Goal: Check status: Check status

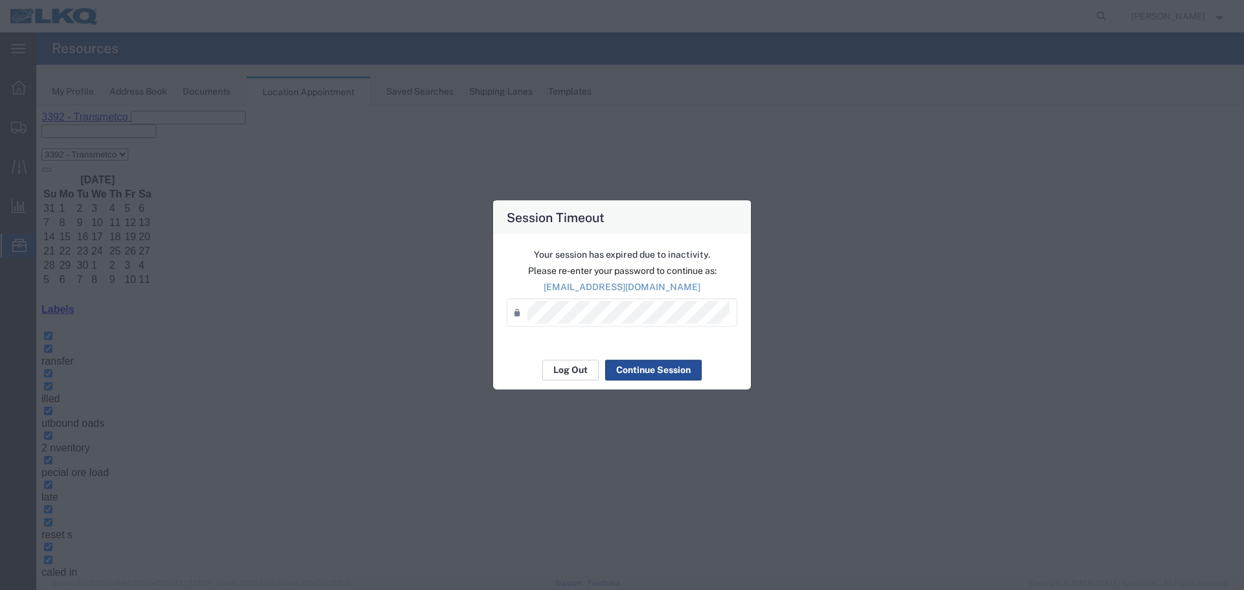
click at [572, 374] on button "Log Out" at bounding box center [570, 370] width 56 height 21
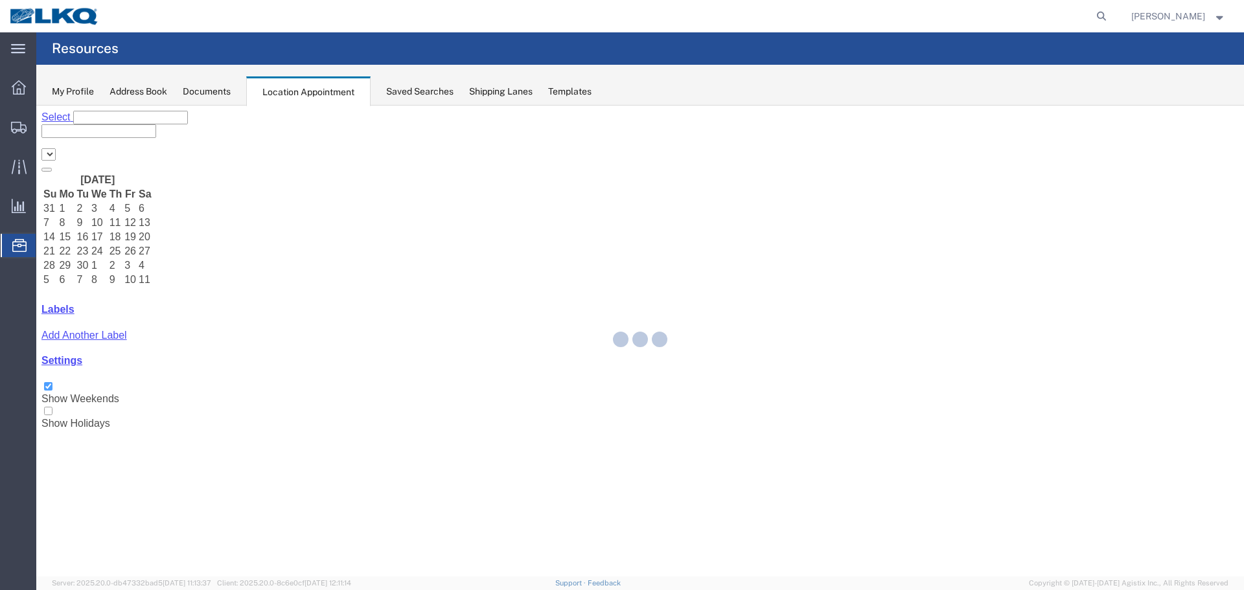
select select "28018"
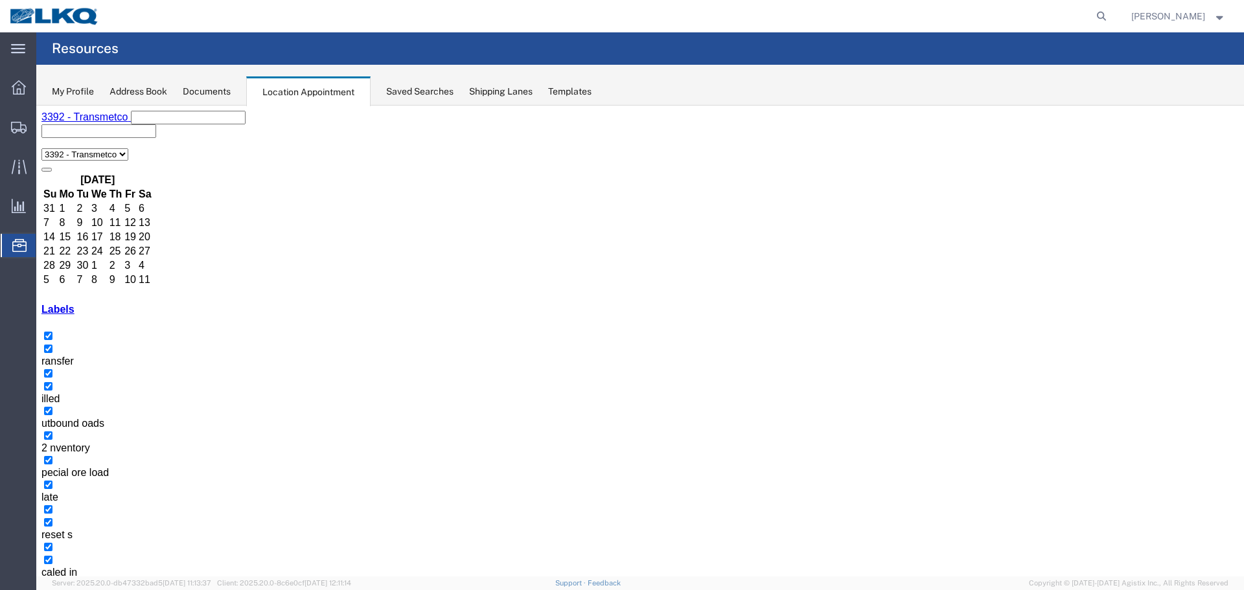
drag, startPoint x: 575, startPoint y: 319, endPoint x: 555, endPoint y: 315, distance: 20.3
